Goal: Task Accomplishment & Management: Use online tool/utility

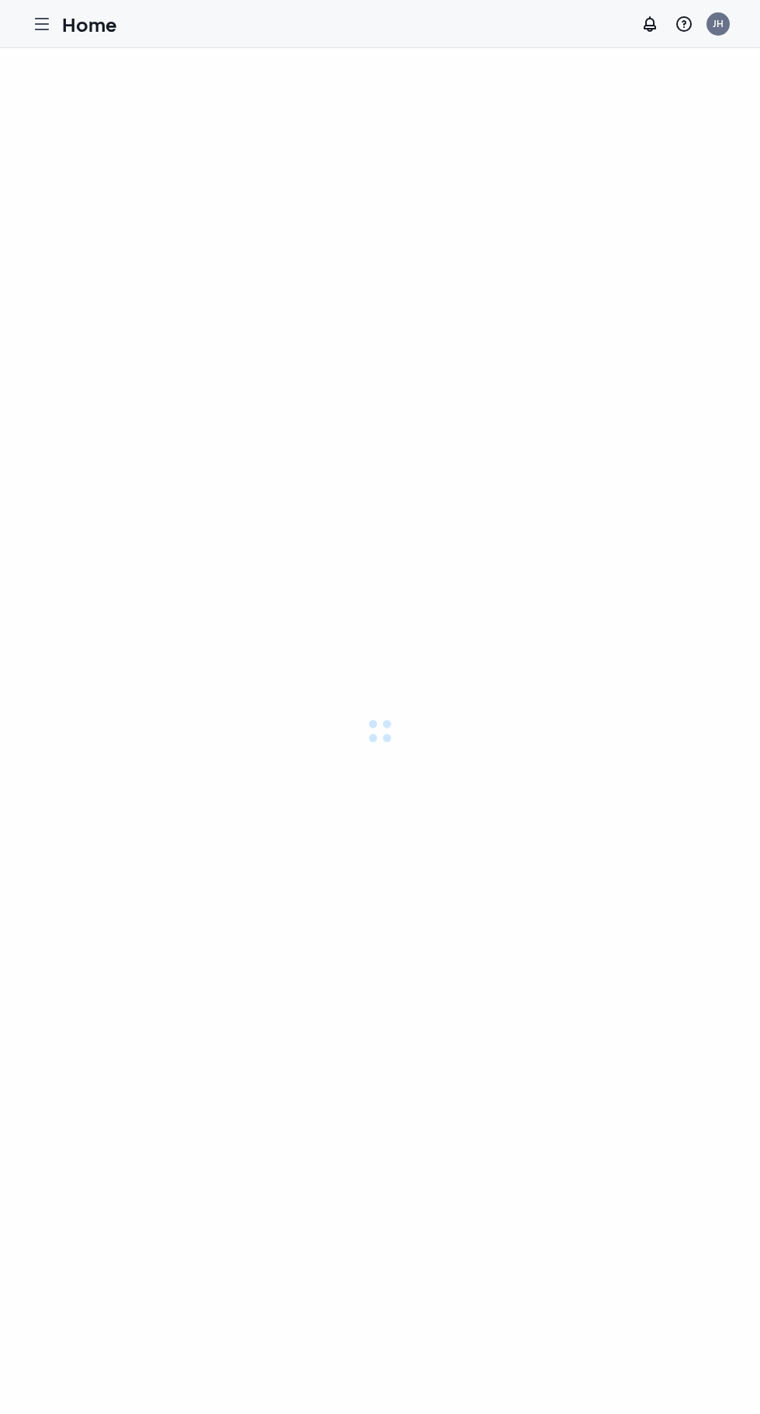
click at [42, 32] on icon "Hamburger" at bounding box center [42, 24] width 19 height 19
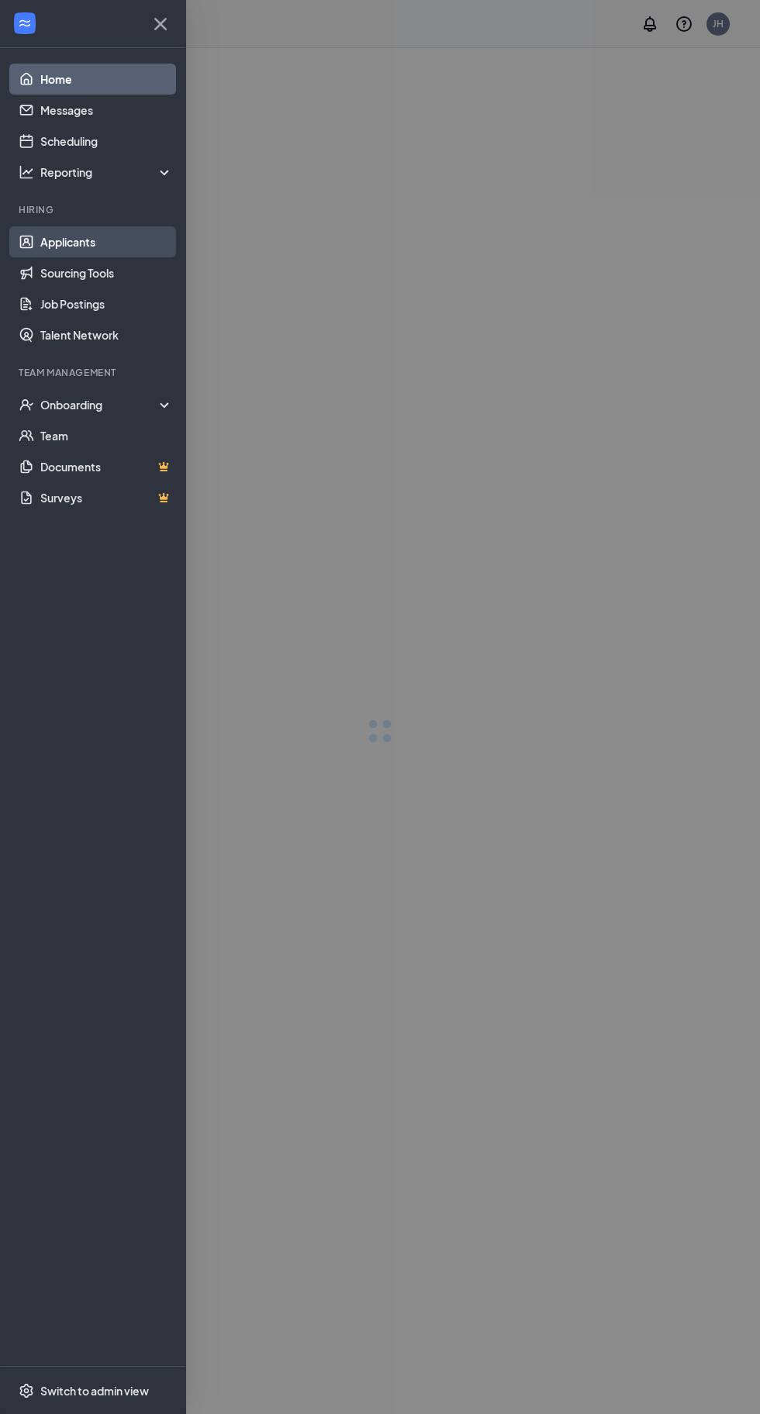
click at [106, 247] on link "Applicants" at bounding box center [106, 241] width 133 height 31
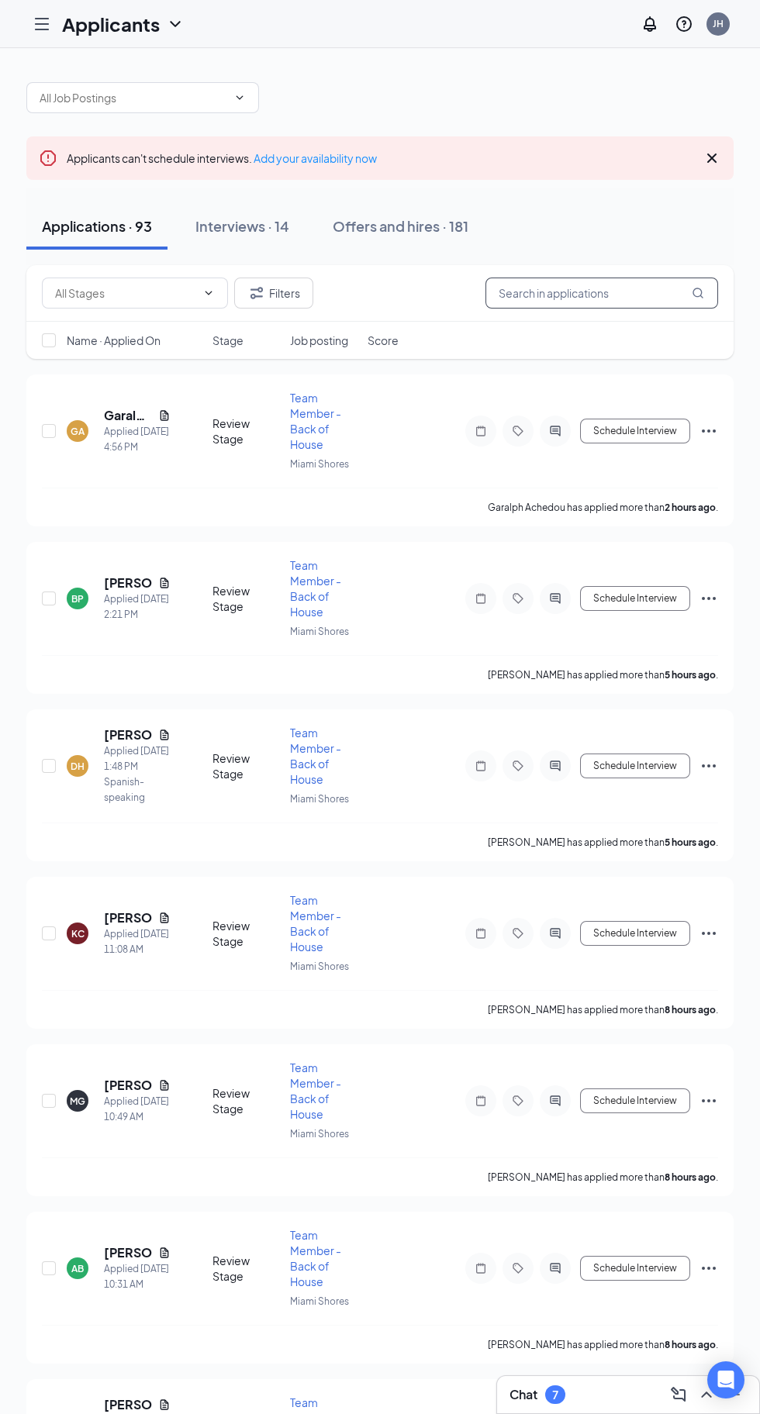
click at [578, 293] on input "text" at bounding box center [601, 293] width 233 height 31
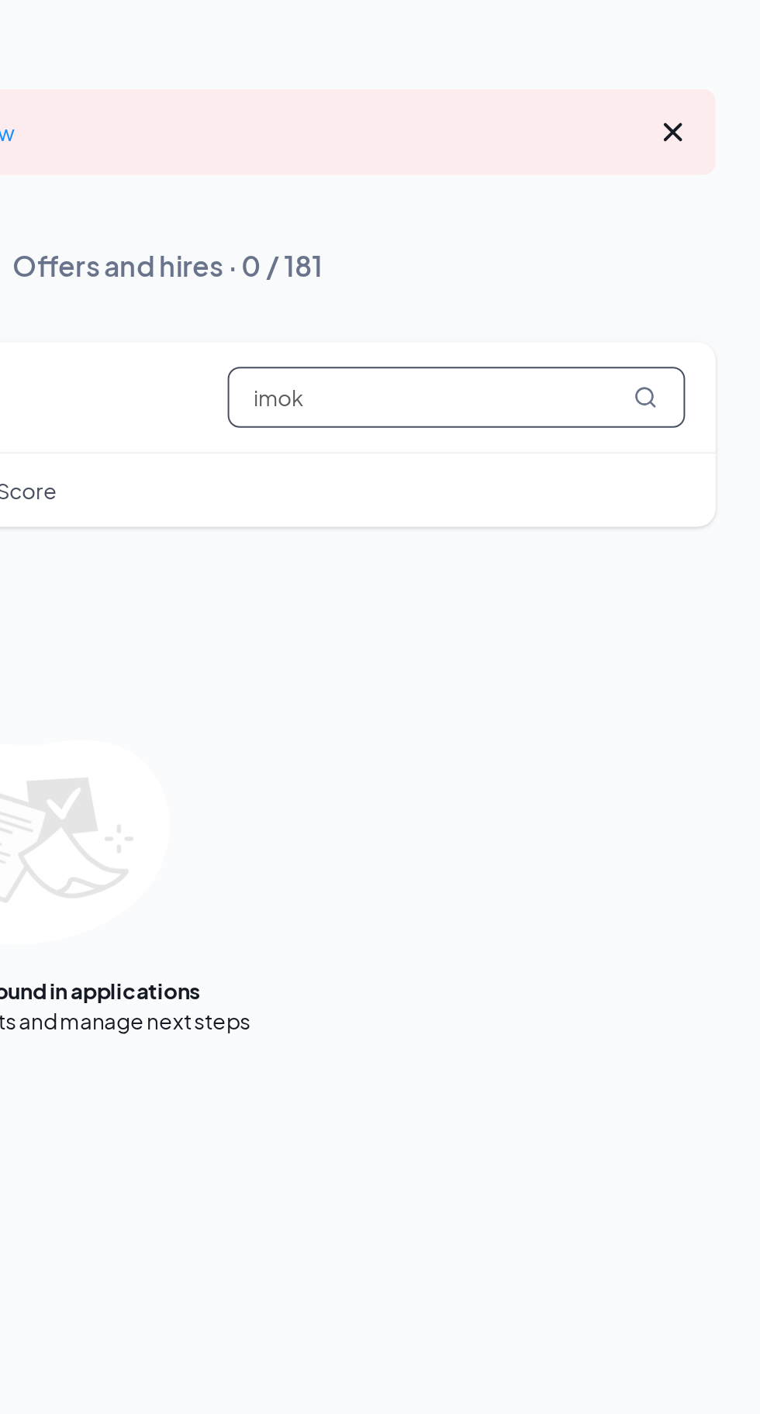
click at [592, 298] on input "imok" at bounding box center [601, 293] width 233 height 31
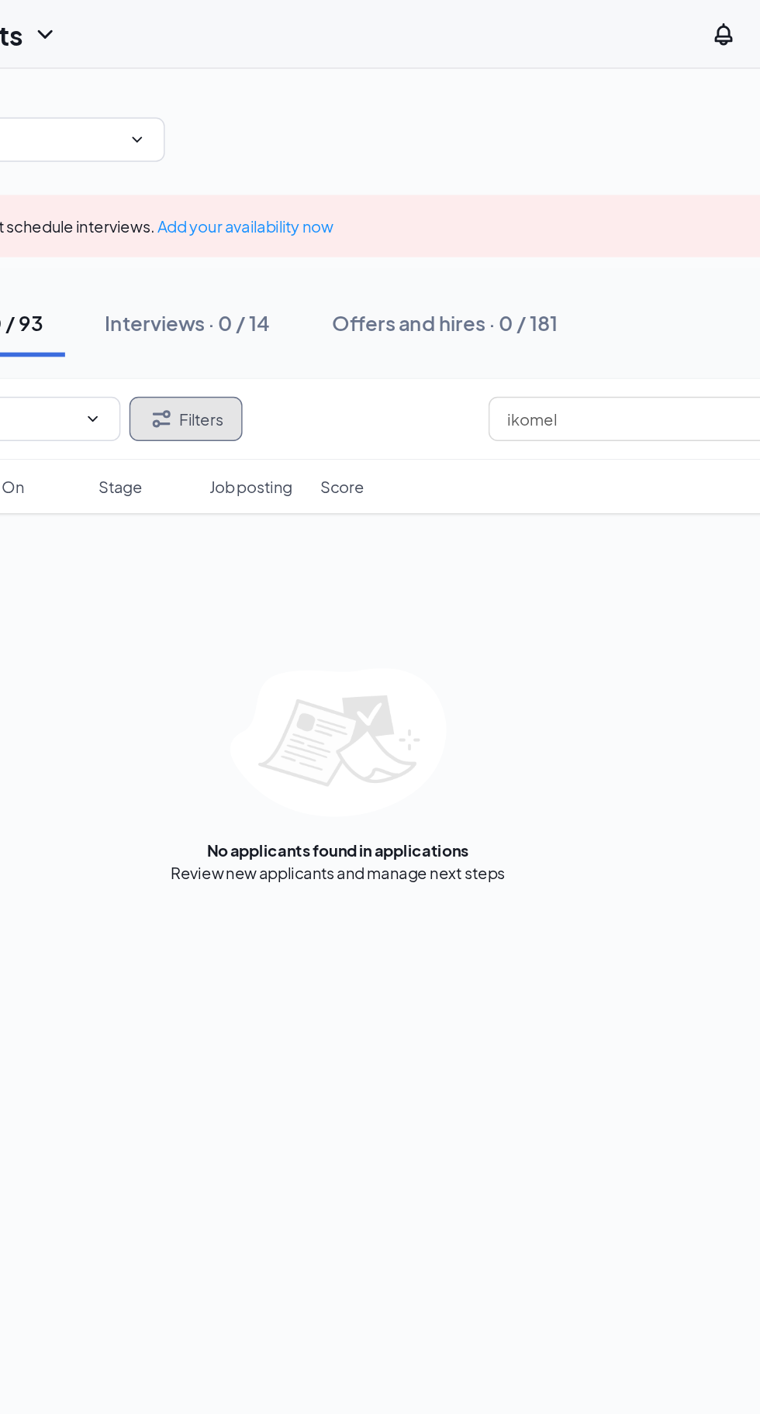
click at [283, 292] on button "Filters" at bounding box center [273, 293] width 79 height 31
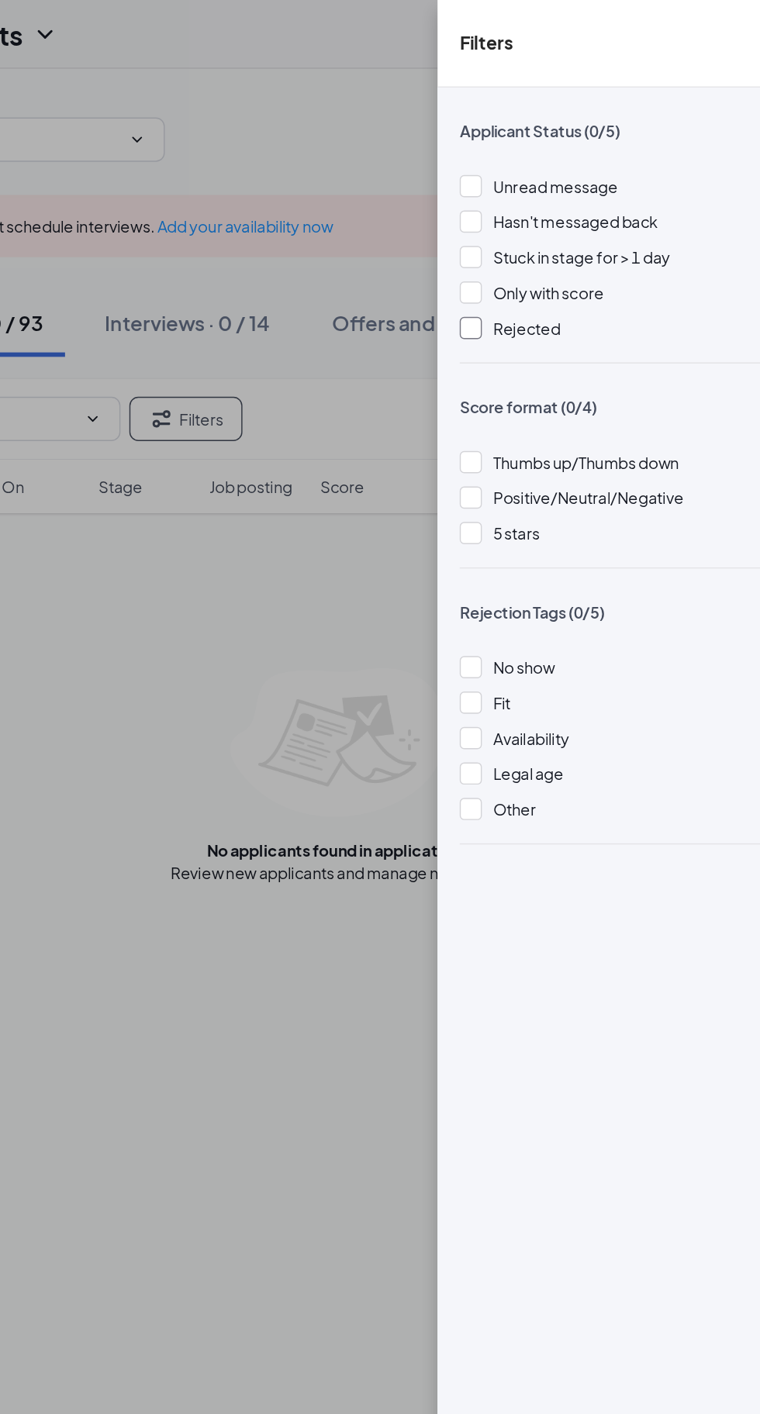
click at [473, 230] on div at bounding box center [473, 230] width 16 height 16
click at [311, 792] on div "Filters Applicant Status (1/5) Unread message Hasn't messaged back Stuck in sta…" at bounding box center [380, 707] width 760 height 1414
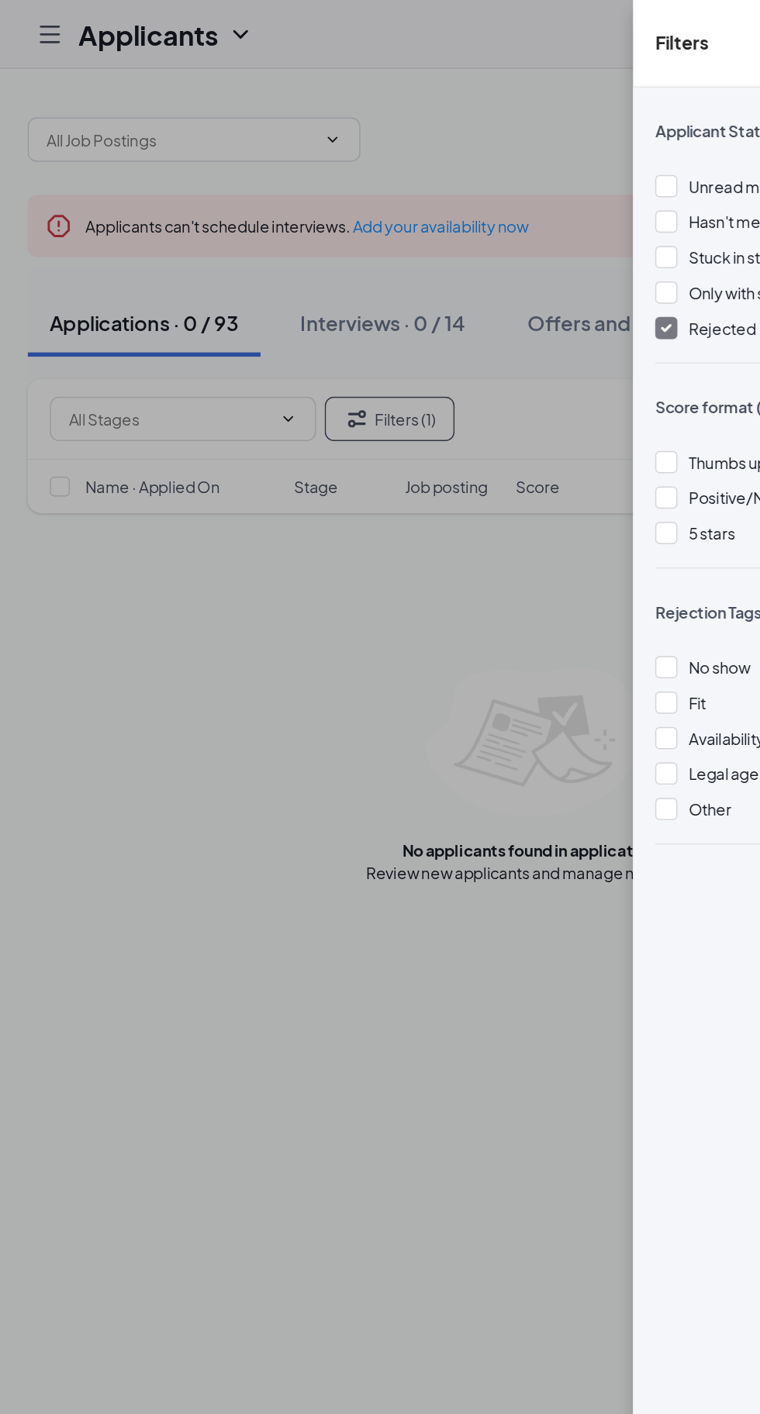
click at [274, 775] on div "Filters Applicant Status (1/5) Unread message Hasn't messaged back Stuck in sta…" at bounding box center [380, 707] width 760 height 1414
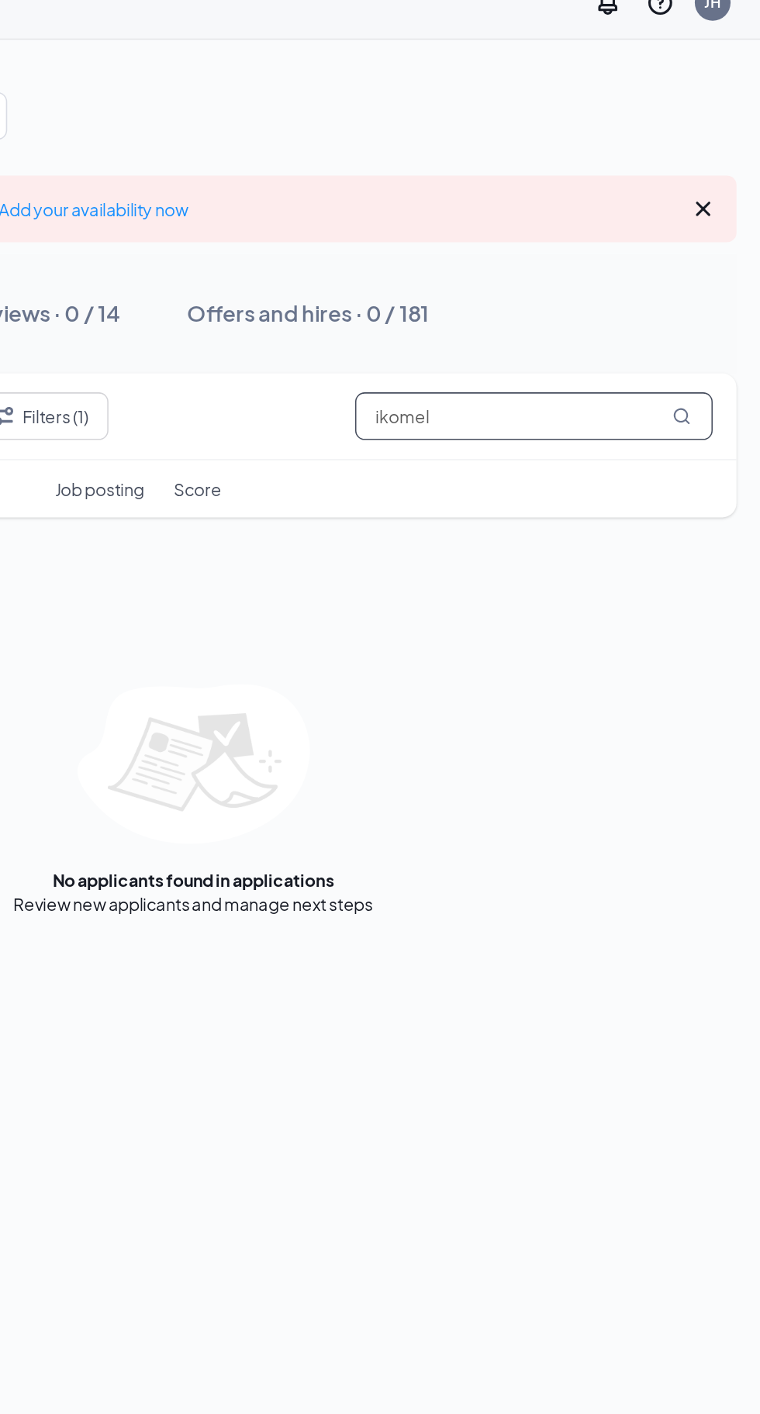
click at [612, 295] on input "ikomel" at bounding box center [601, 293] width 233 height 31
type input "i"
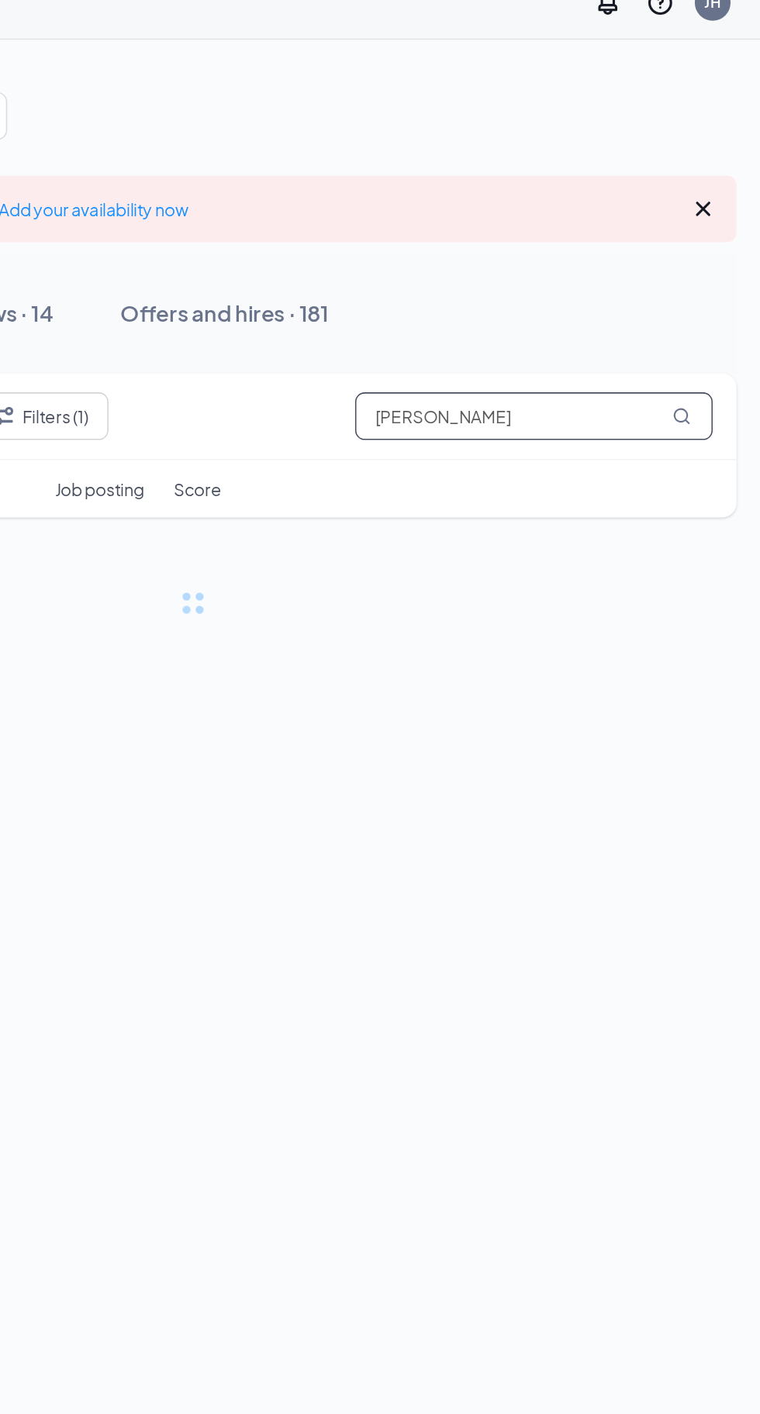
type input "berry"
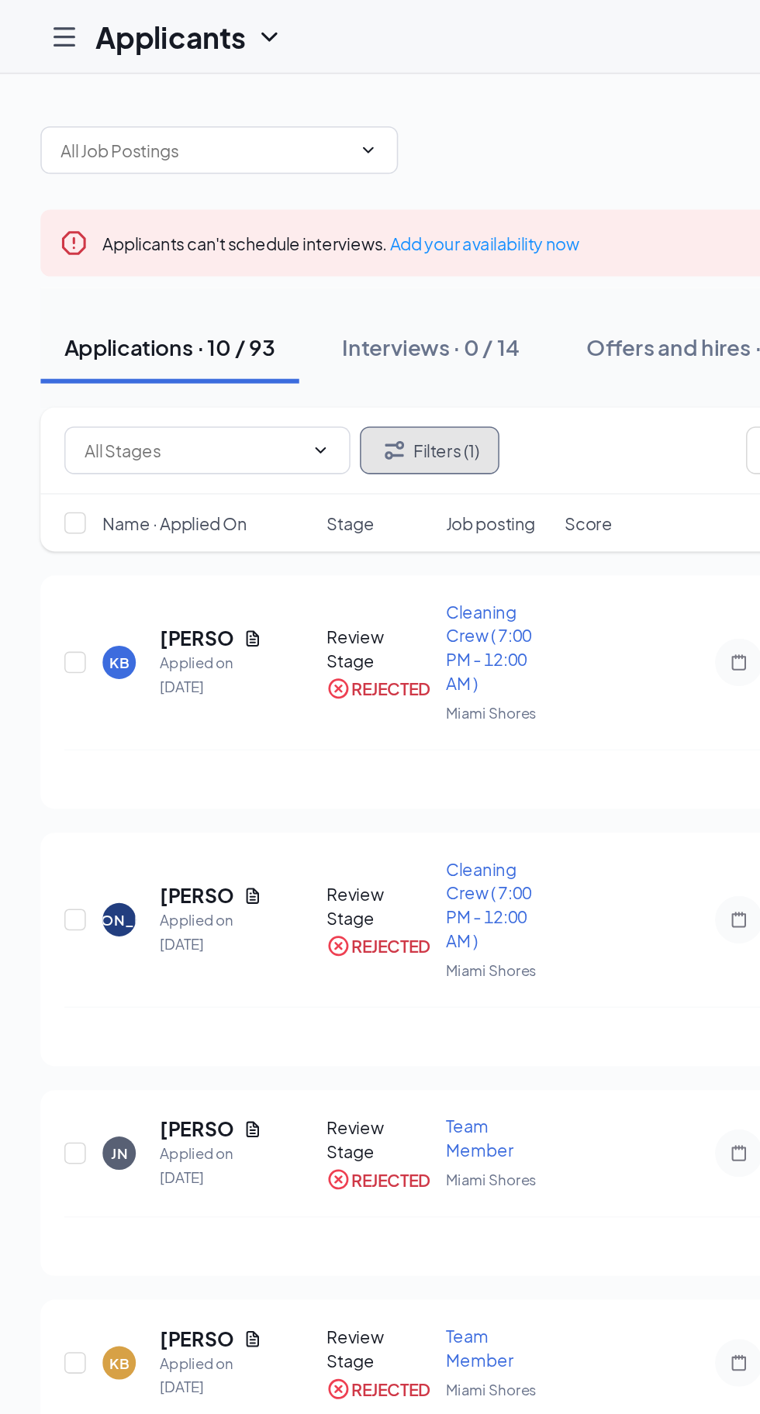
click at [302, 290] on button "Filters (1)" at bounding box center [279, 293] width 91 height 31
